Goal: Task Accomplishment & Management: Manage account settings

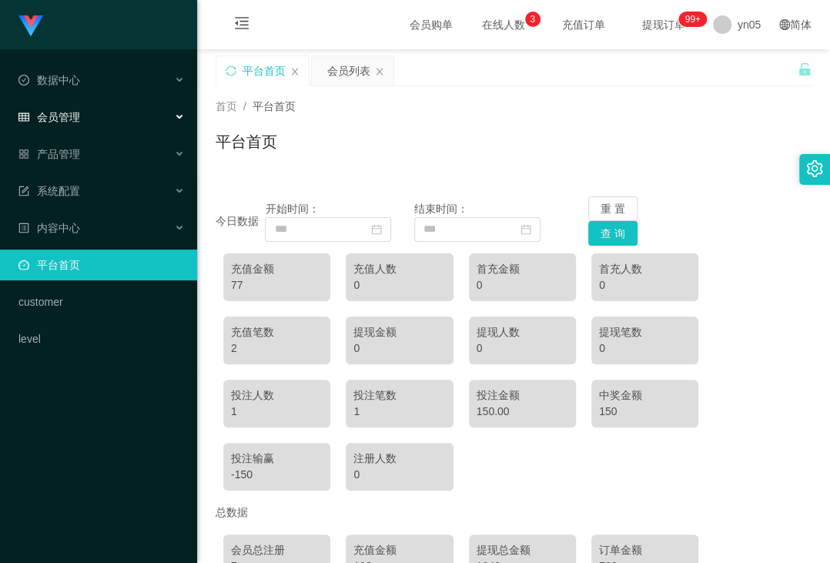
click at [82, 116] on div "会员管理" at bounding box center [98, 117] width 197 height 31
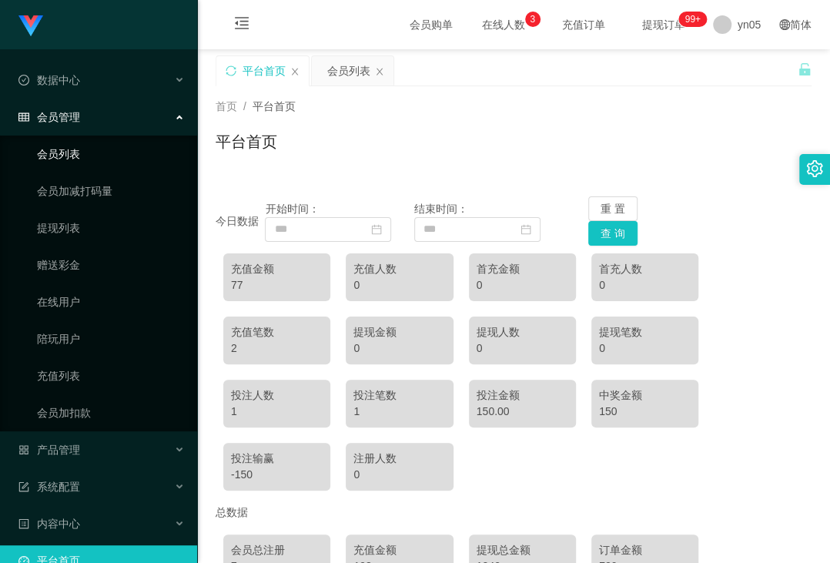
click at [88, 152] on link "会员列表" at bounding box center [111, 154] width 148 height 31
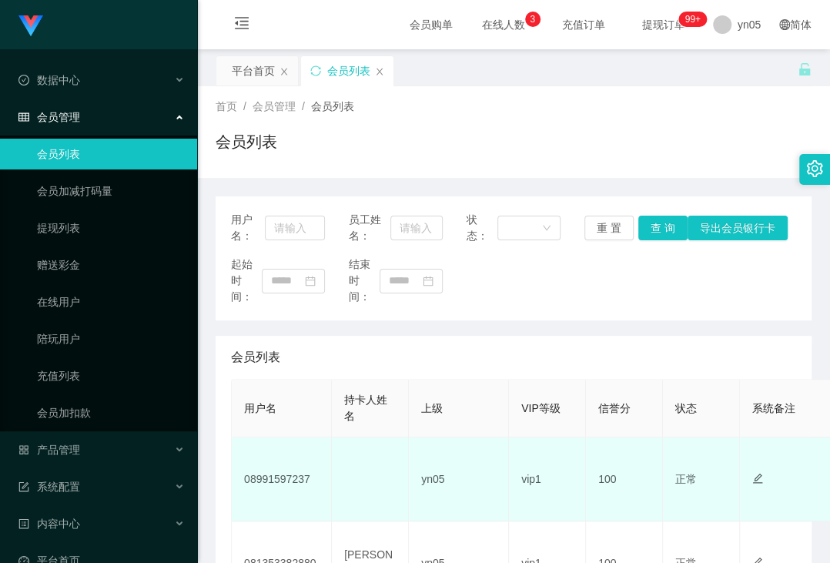
scroll to position [59, 0]
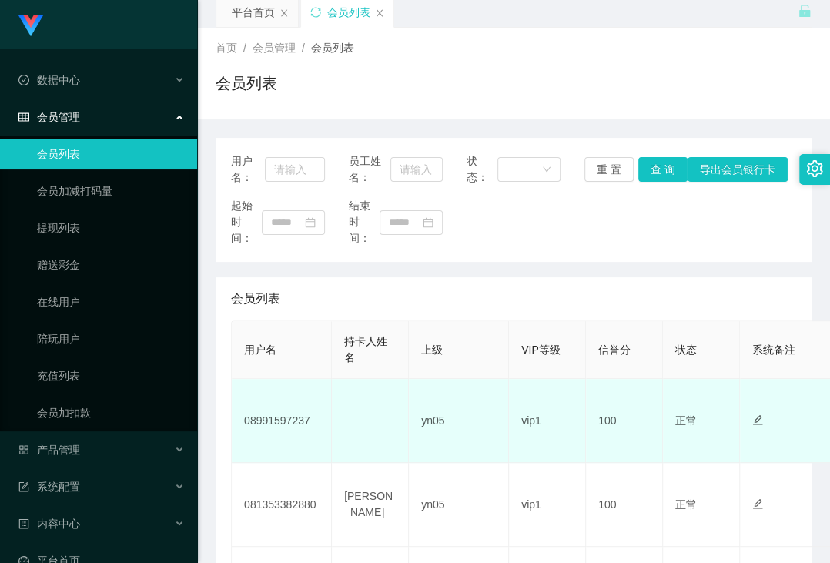
click at [288, 420] on td "08991597237" at bounding box center [282, 421] width 100 height 84
copy td "08991597237"
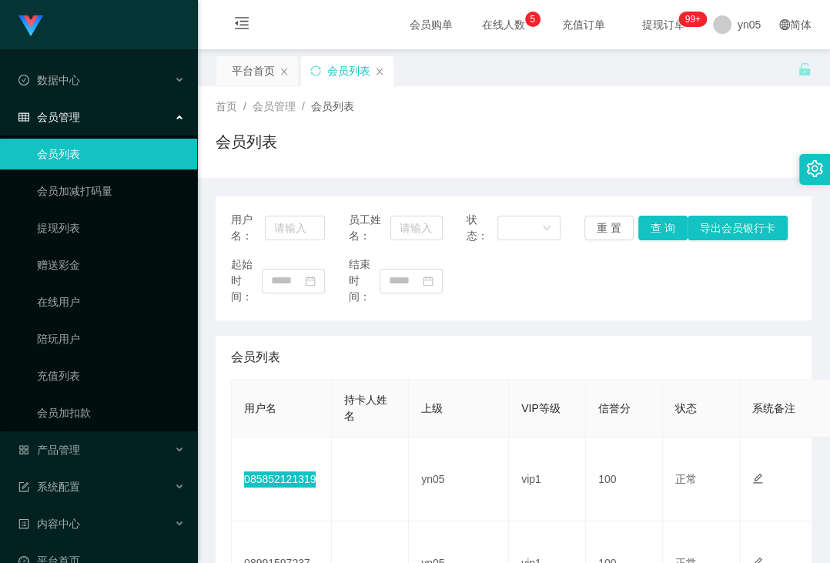
scroll to position [59, 0]
